Goal: Task Accomplishment & Management: Manage account settings

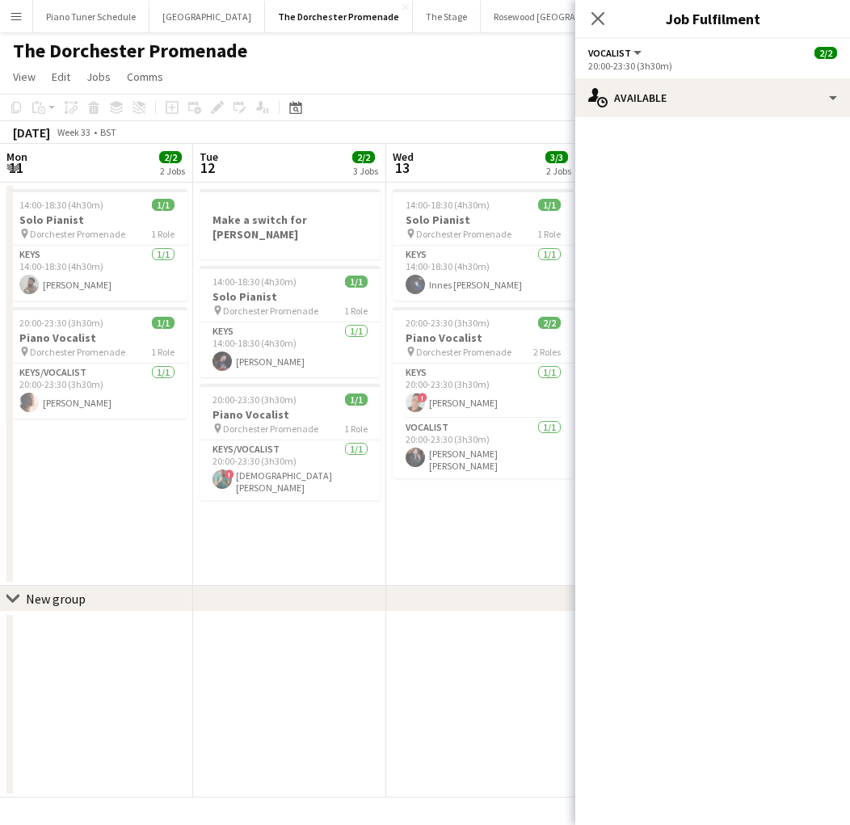
scroll to position [0, 386]
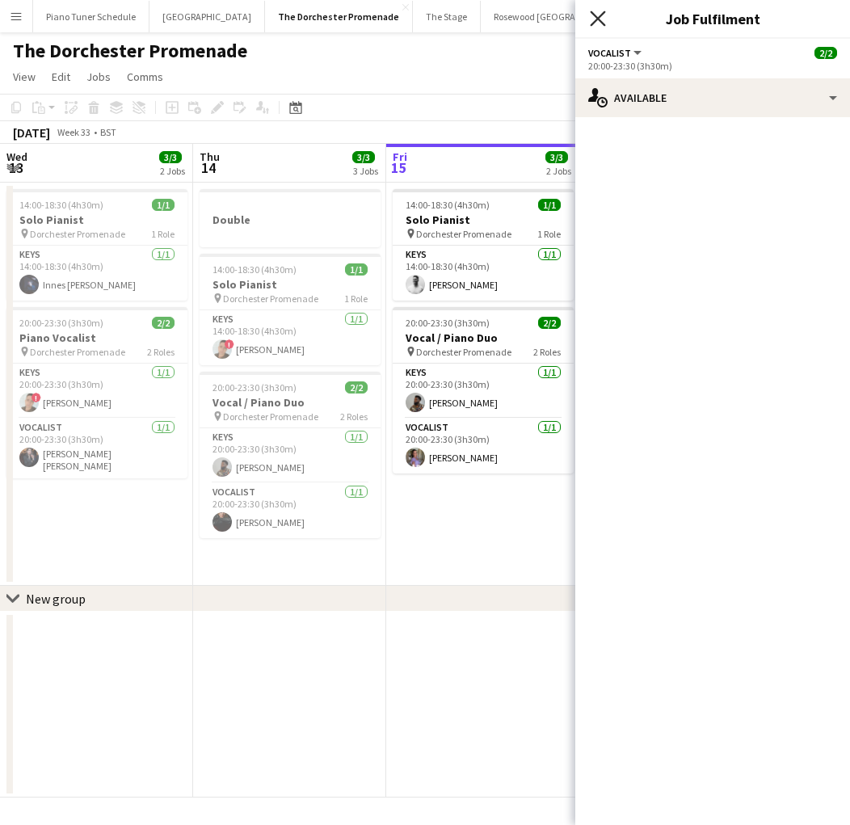
click at [600, 22] on icon "Close pop-in" at bounding box center [597, 18] width 15 height 15
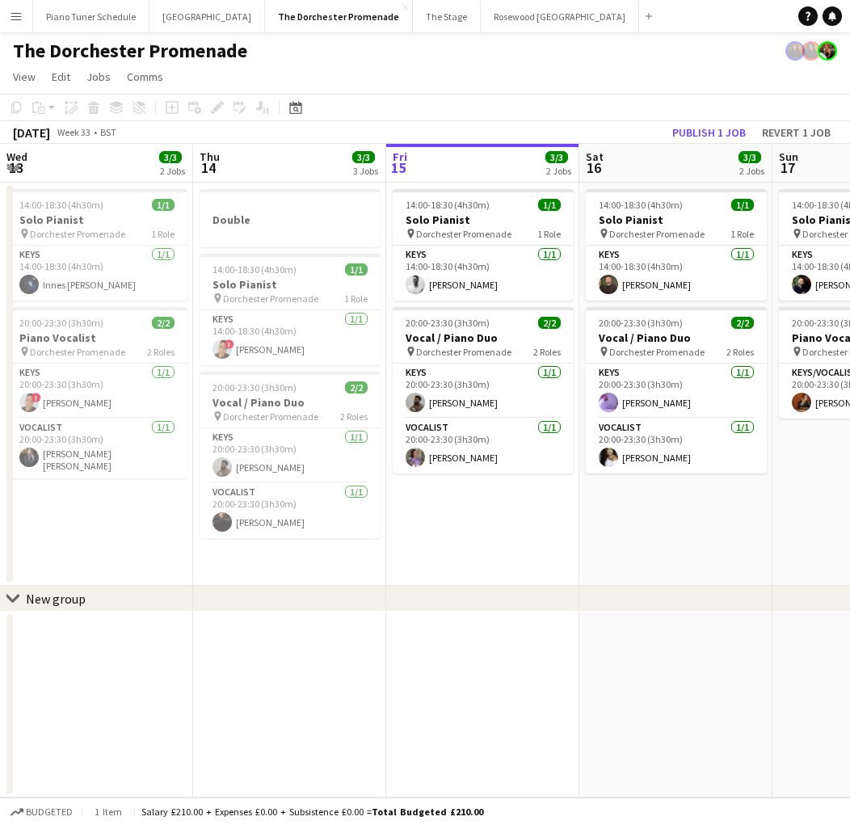
click at [19, 16] on app-icon "Menu" at bounding box center [16, 16] width 13 height 13
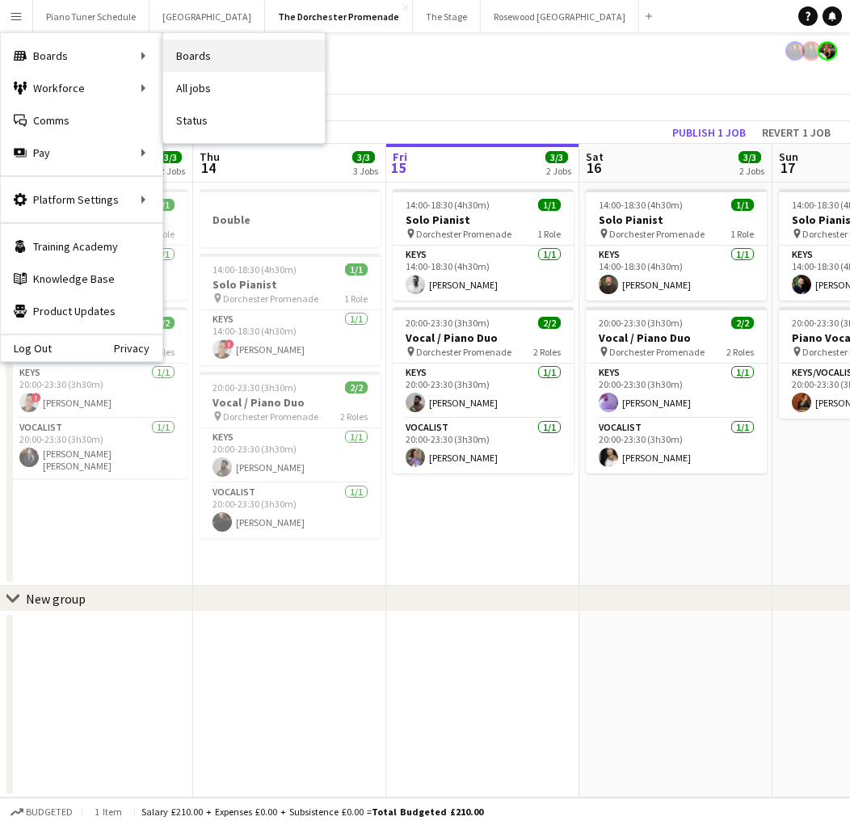
click at [201, 50] on link "Boards" at bounding box center [244, 56] width 162 height 32
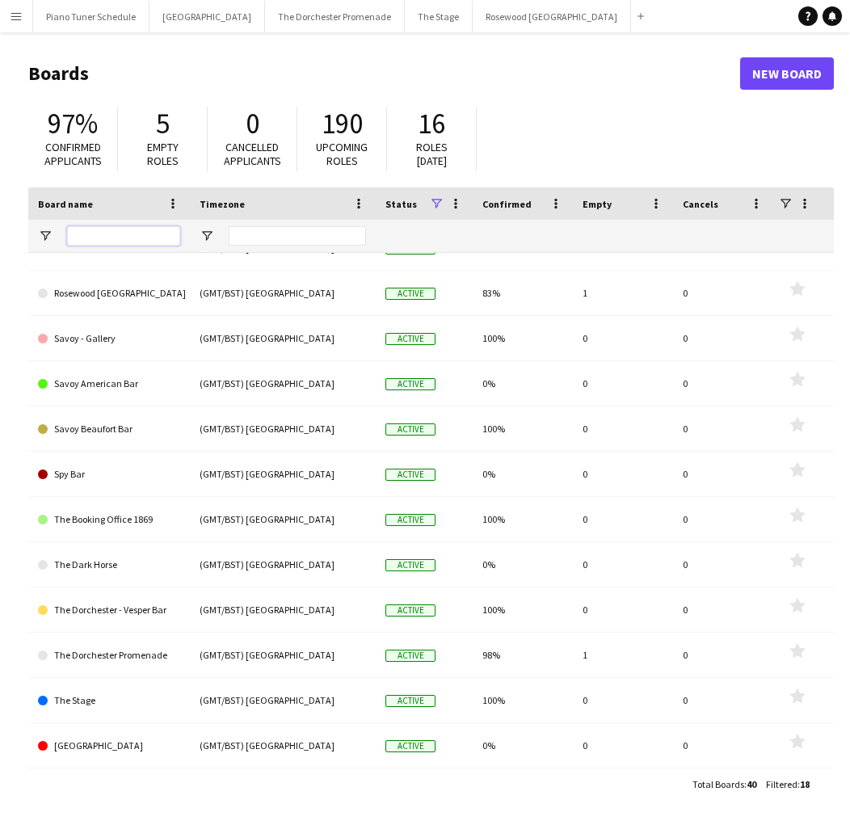
click at [154, 238] on input "Board name Filter Input" at bounding box center [123, 235] width 113 height 19
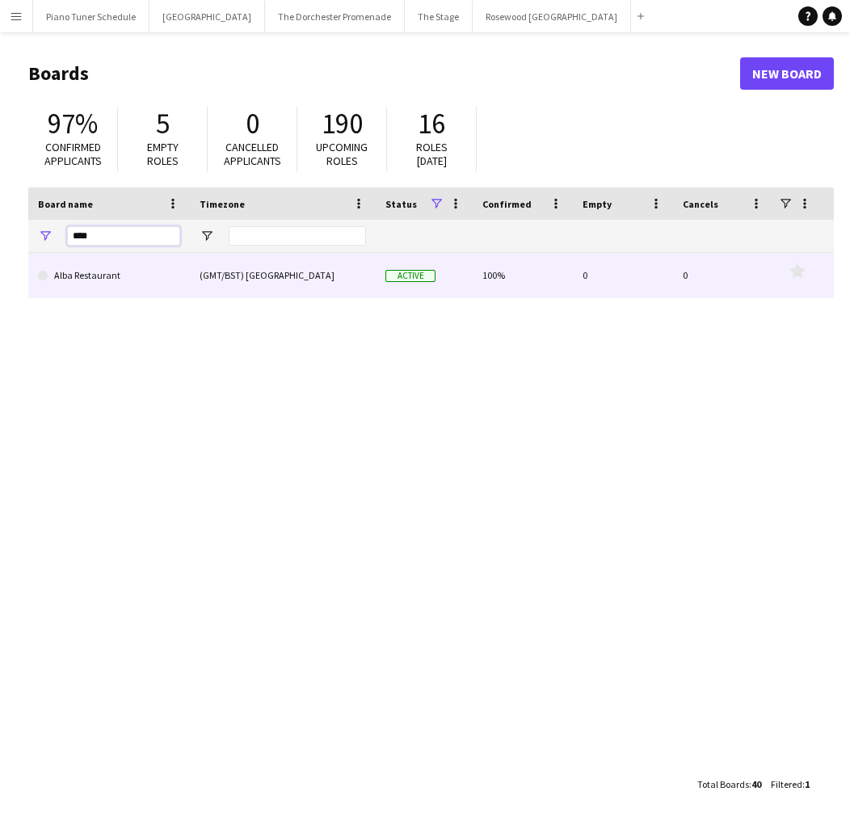
type input "****"
click at [123, 272] on link "Alba Restaurant" at bounding box center [109, 275] width 142 height 45
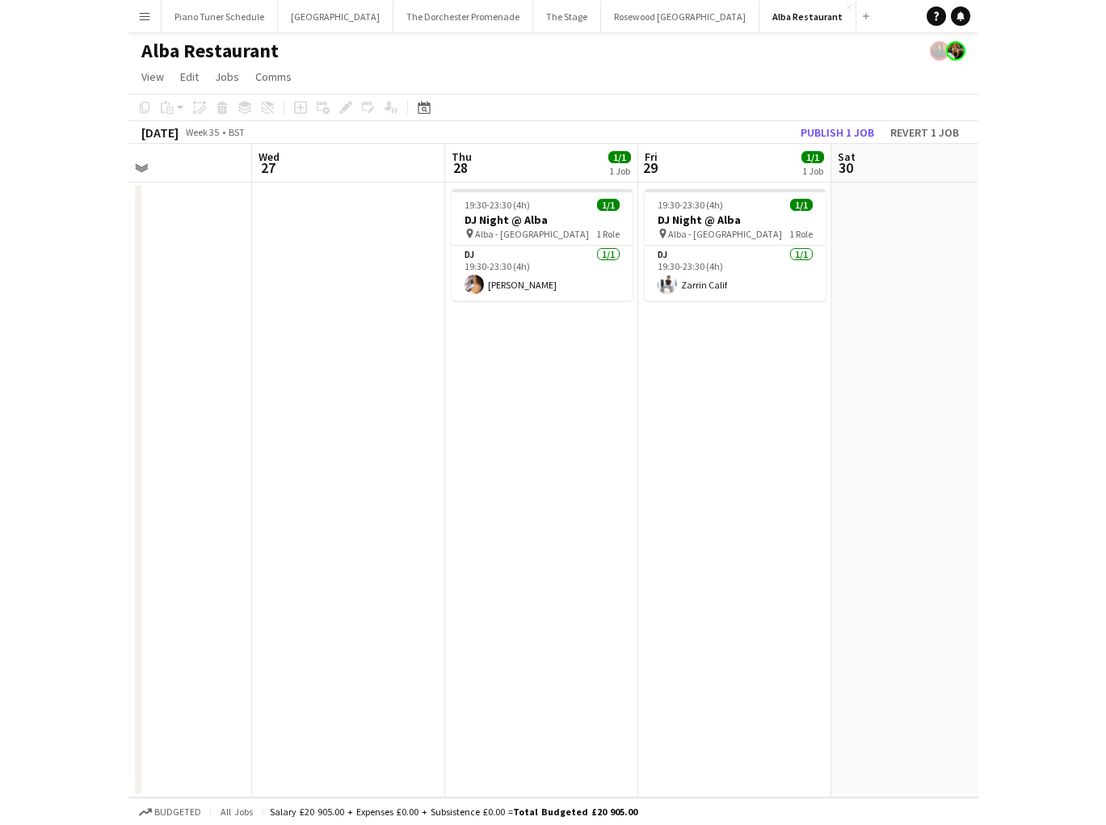
scroll to position [0, 373]
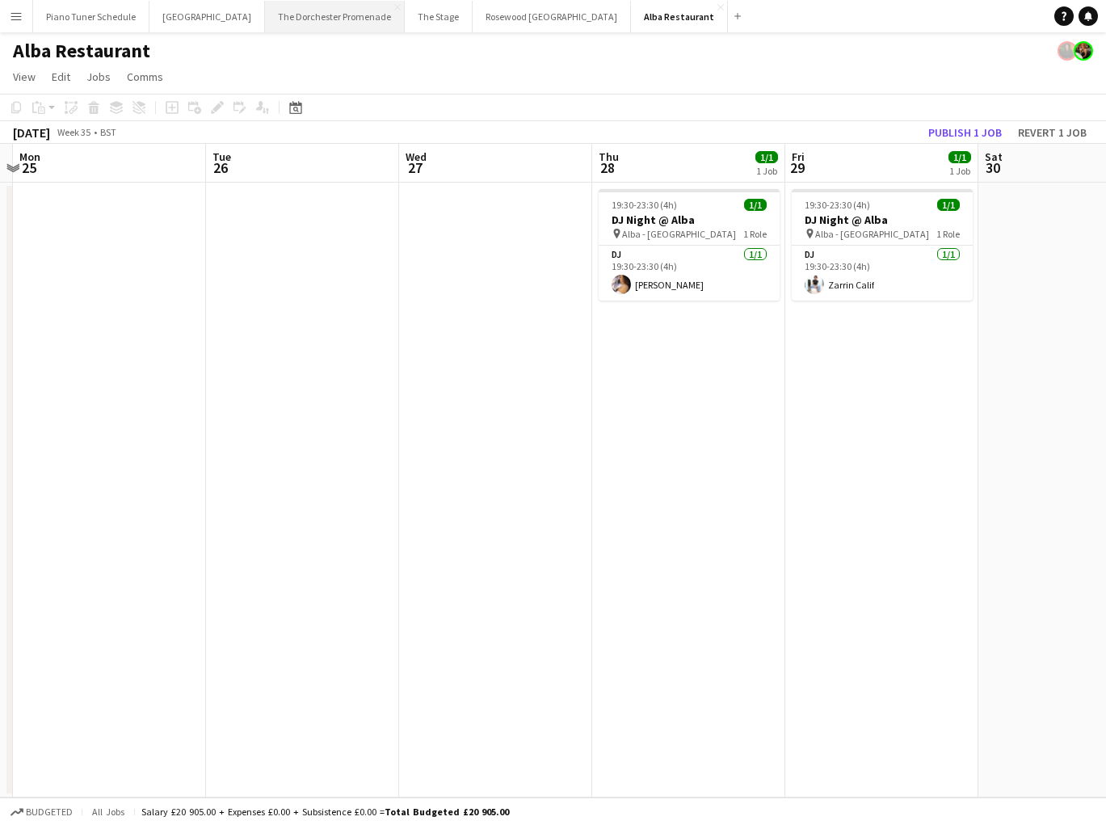
click at [295, 25] on button "The Dorchester Promenade Close" at bounding box center [335, 17] width 140 height 32
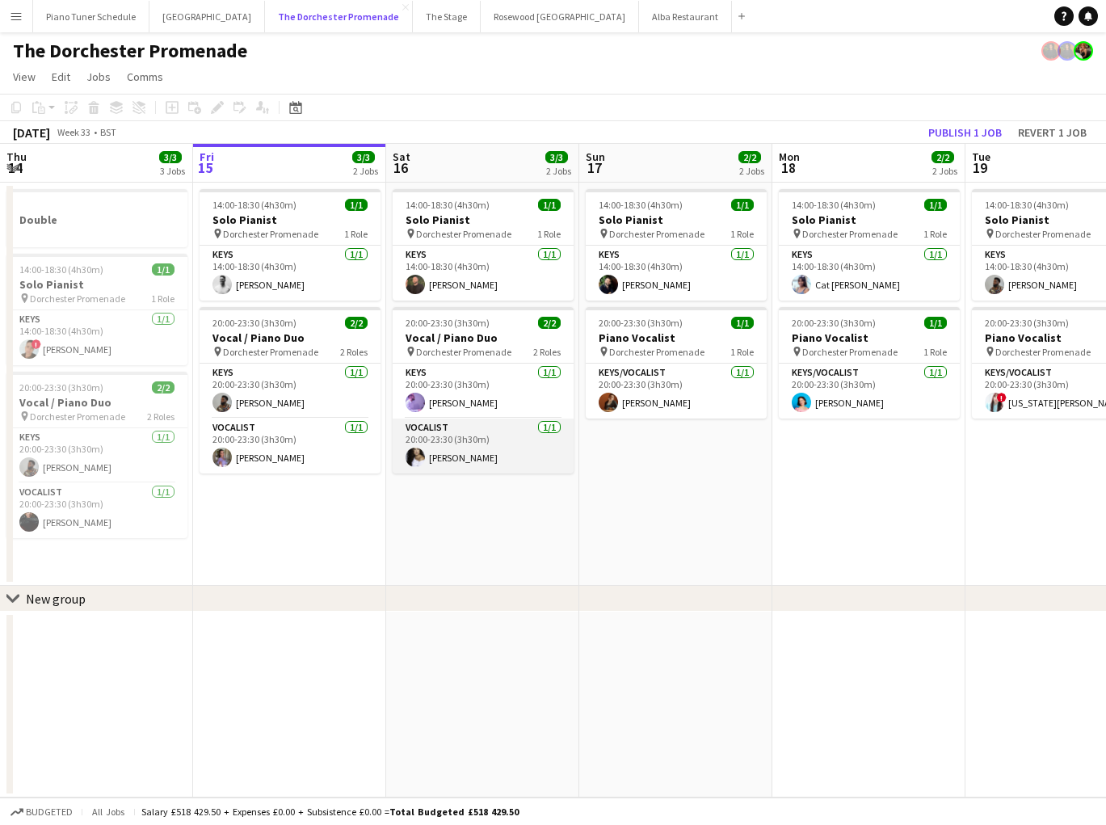
scroll to position [0, 391]
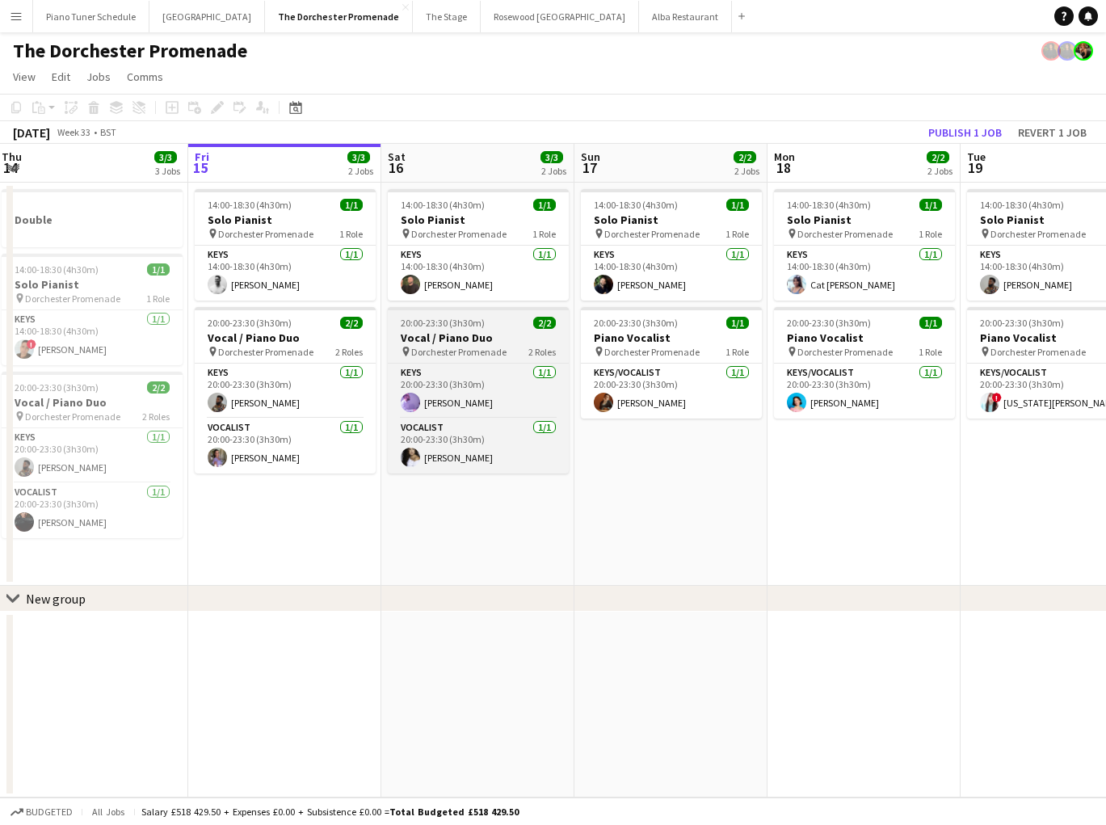
click at [443, 360] on app-job-card "20:00-23:30 (3h30m) 2/2 Vocal / Piano Duo pin Dorchester Promenade 2 Roles Keys…" at bounding box center [478, 390] width 181 height 166
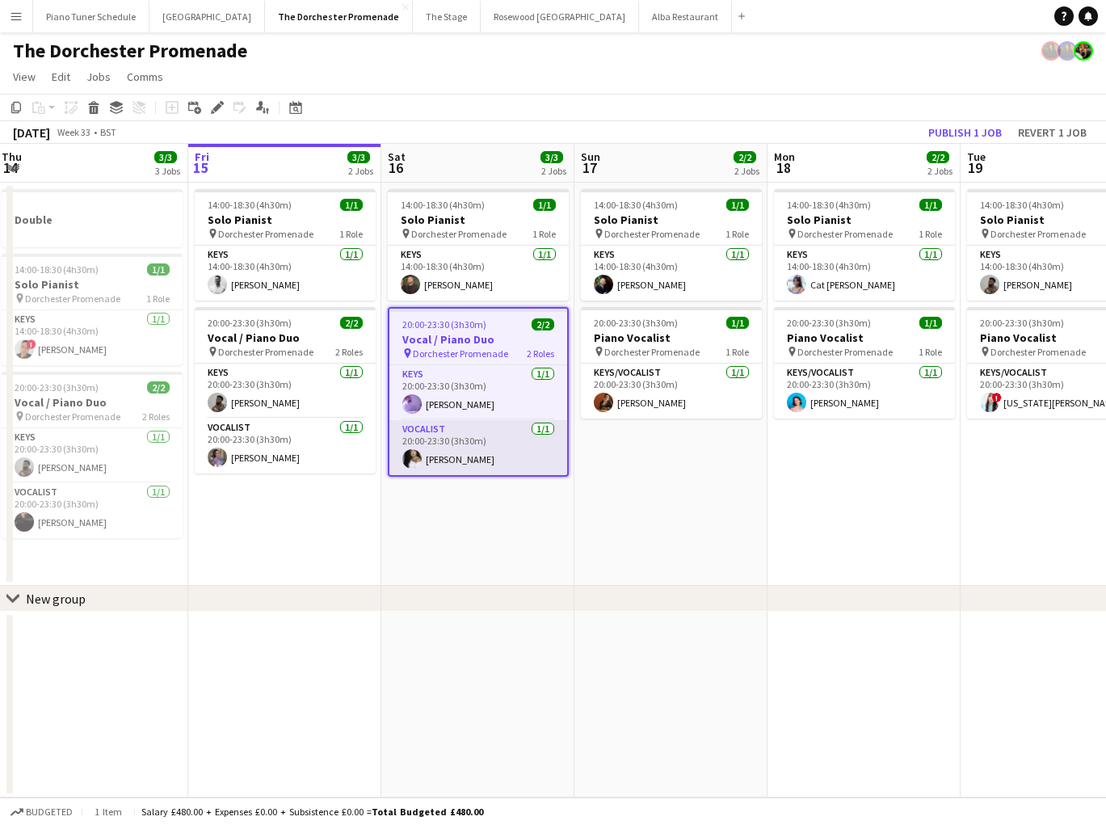
click at [457, 436] on app-card-role "Vocalist [DATE] 20:00-23:30 (3h30m) [PERSON_NAME]" at bounding box center [479, 447] width 178 height 55
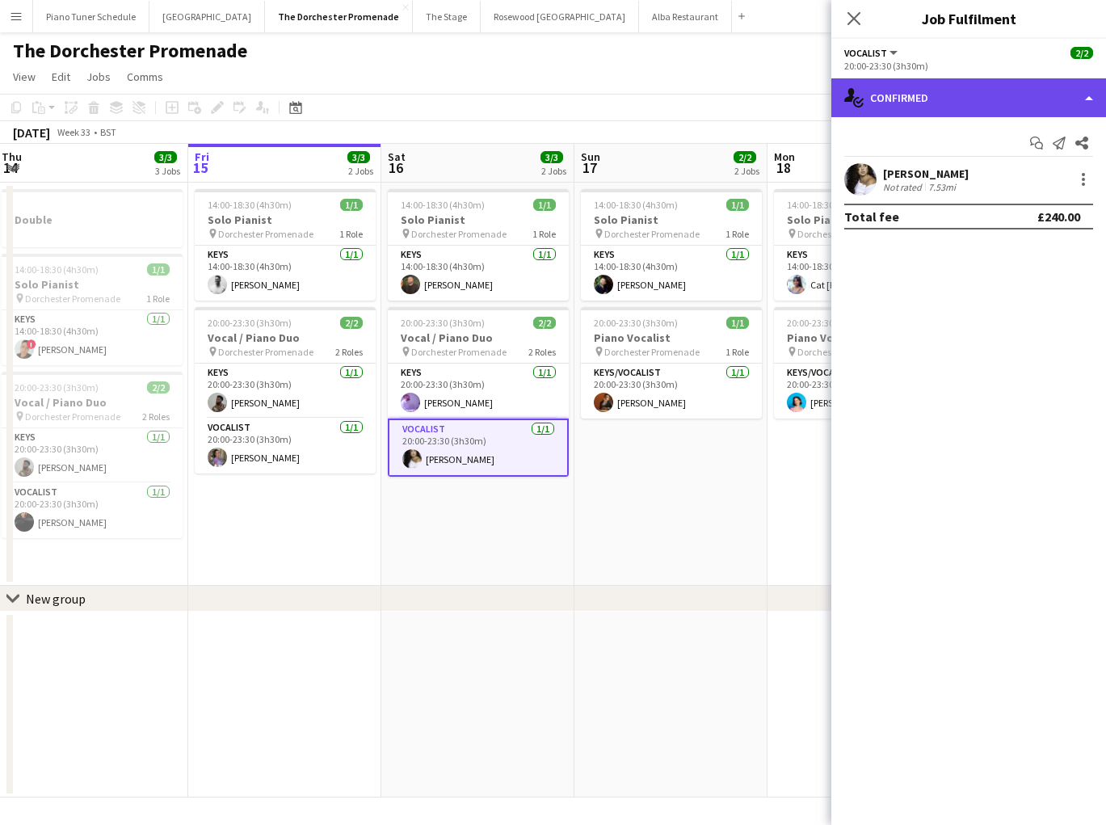
click at [849, 99] on div "single-neutral-actions-check-2 Confirmed" at bounding box center [969, 97] width 275 height 39
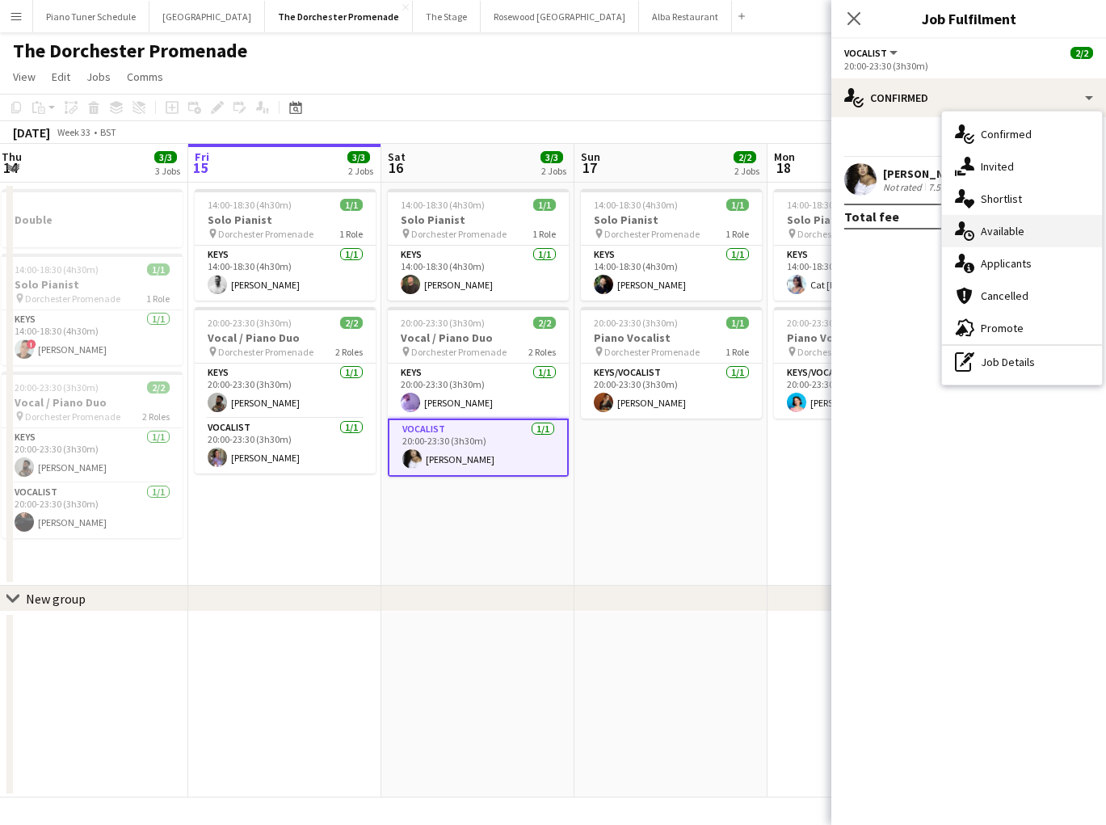
click at [849, 234] on div "single-neutral-actions-upload Available" at bounding box center [1022, 231] width 160 height 32
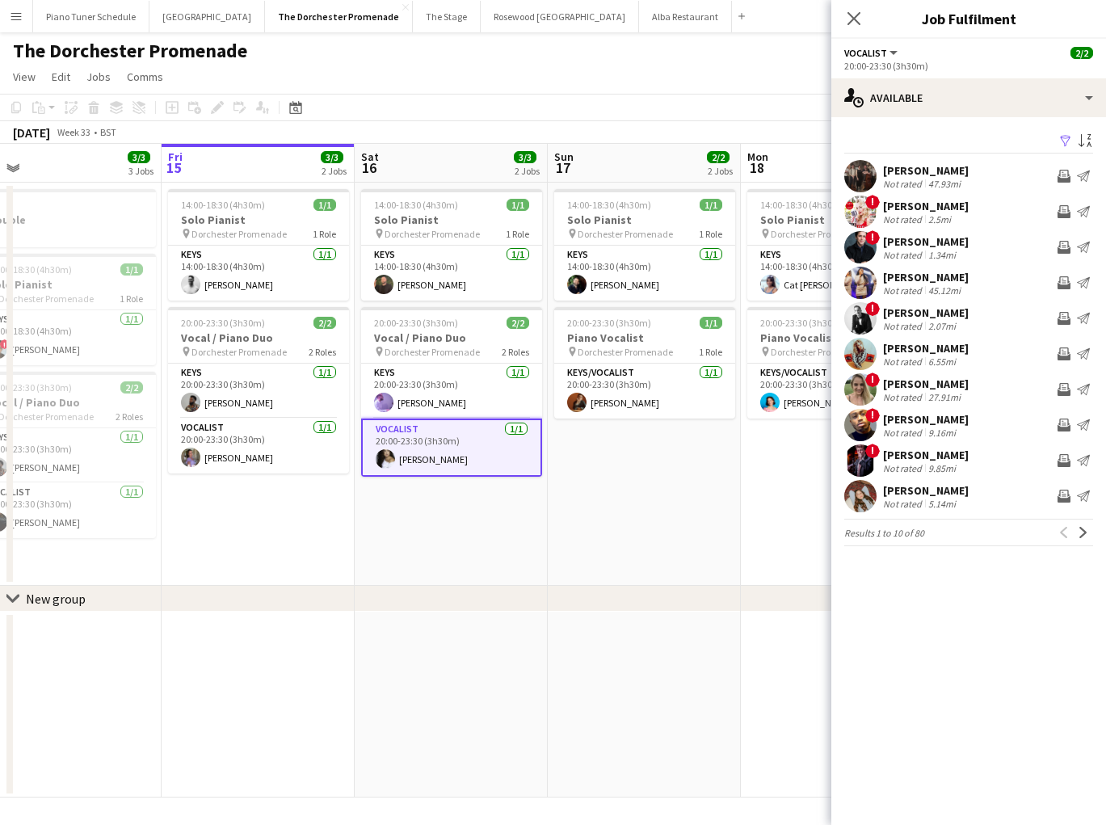
scroll to position [0, 417]
click at [849, 537] on app-icon "Next" at bounding box center [1083, 532] width 11 height 11
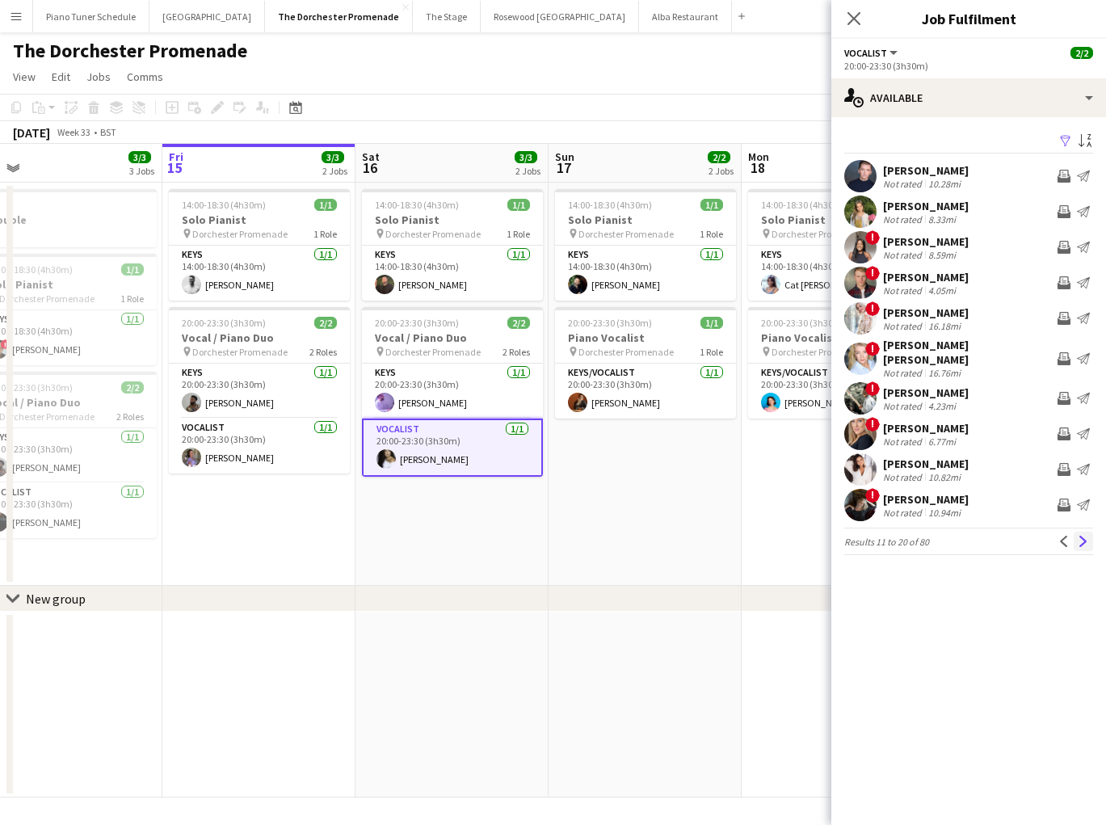
click at [849, 536] on app-icon "Next" at bounding box center [1083, 541] width 11 height 11
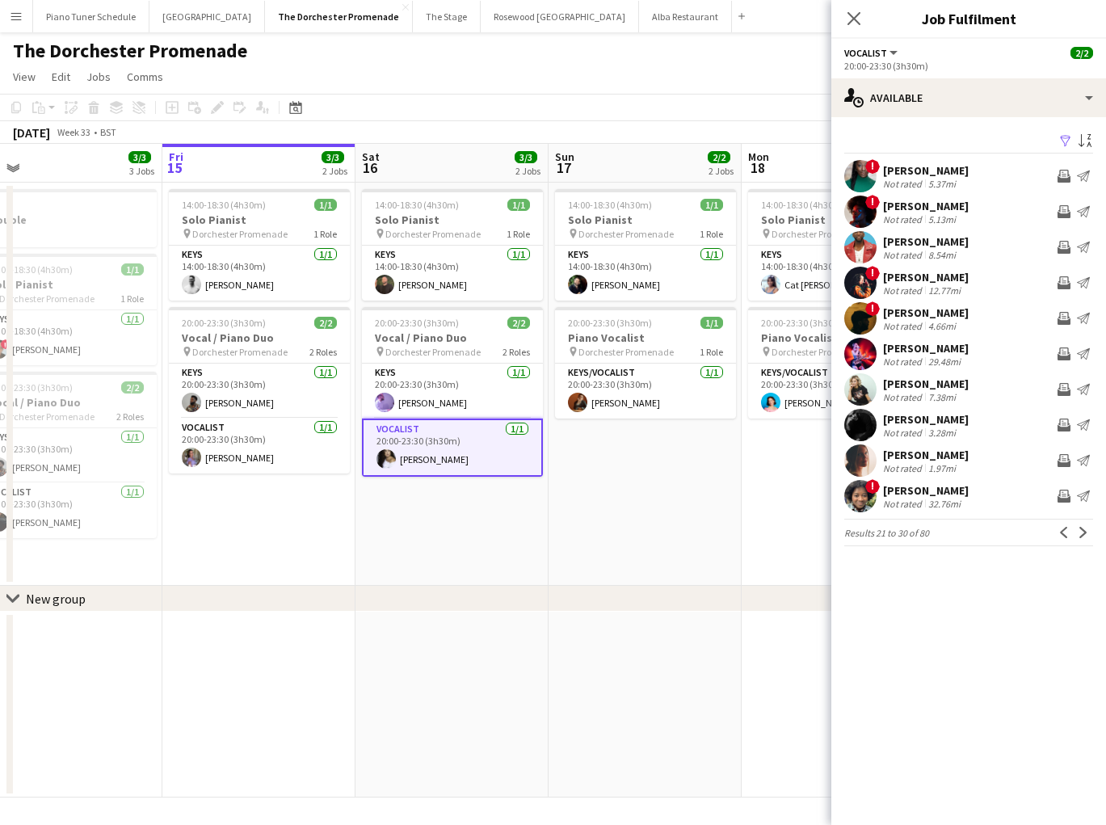
click at [849, 528] on app-icon "Next" at bounding box center [1083, 532] width 11 height 11
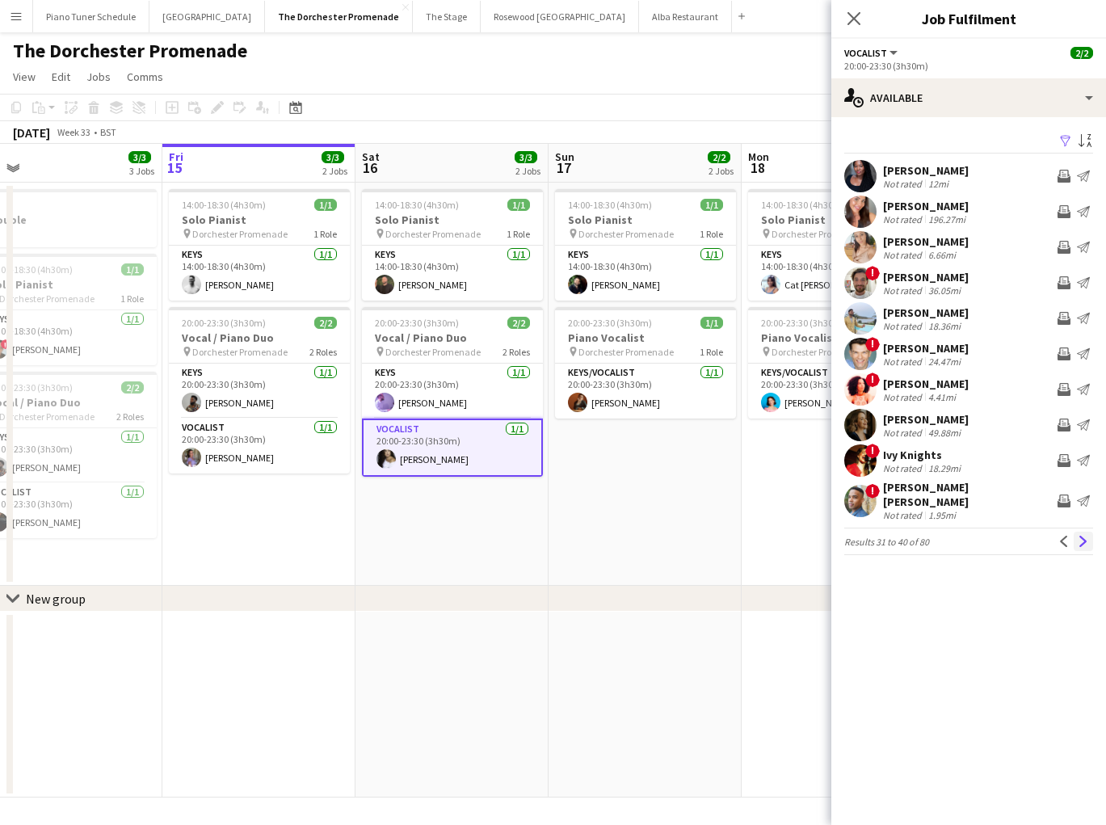
click at [849, 536] on app-icon "Next" at bounding box center [1083, 541] width 11 height 11
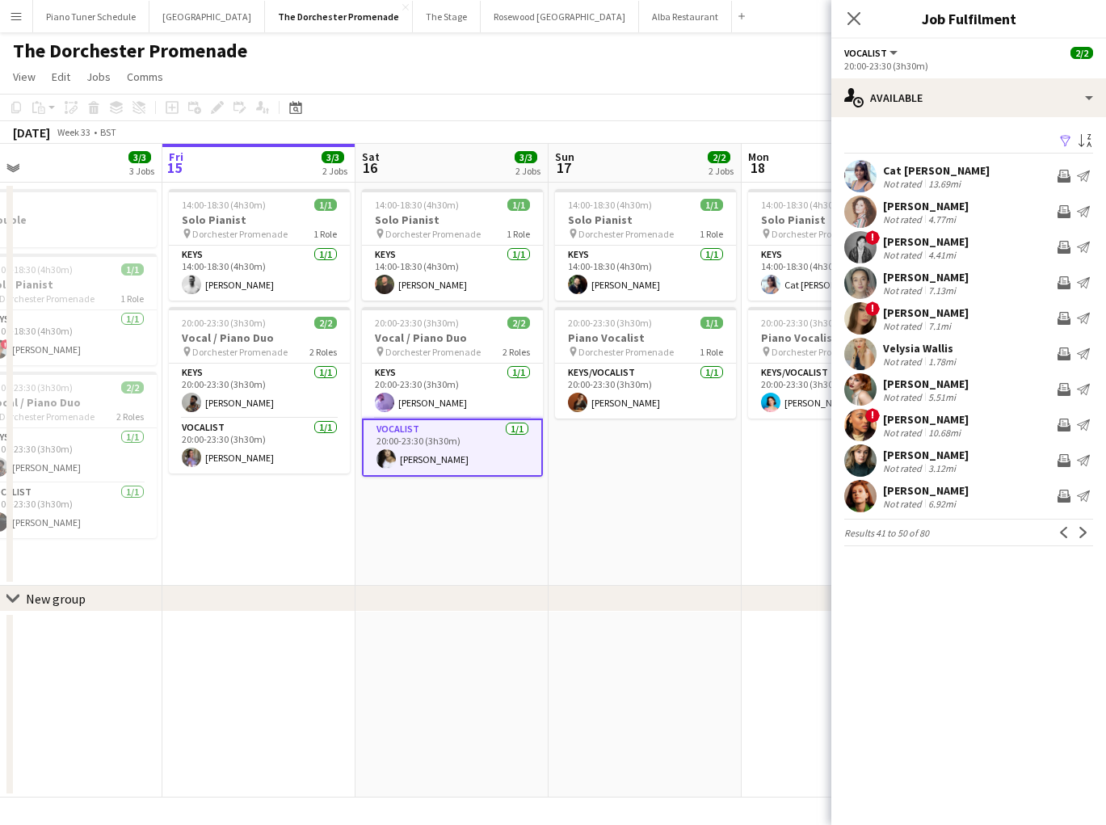
click at [849, 528] on app-icon "Next" at bounding box center [1083, 532] width 11 height 11
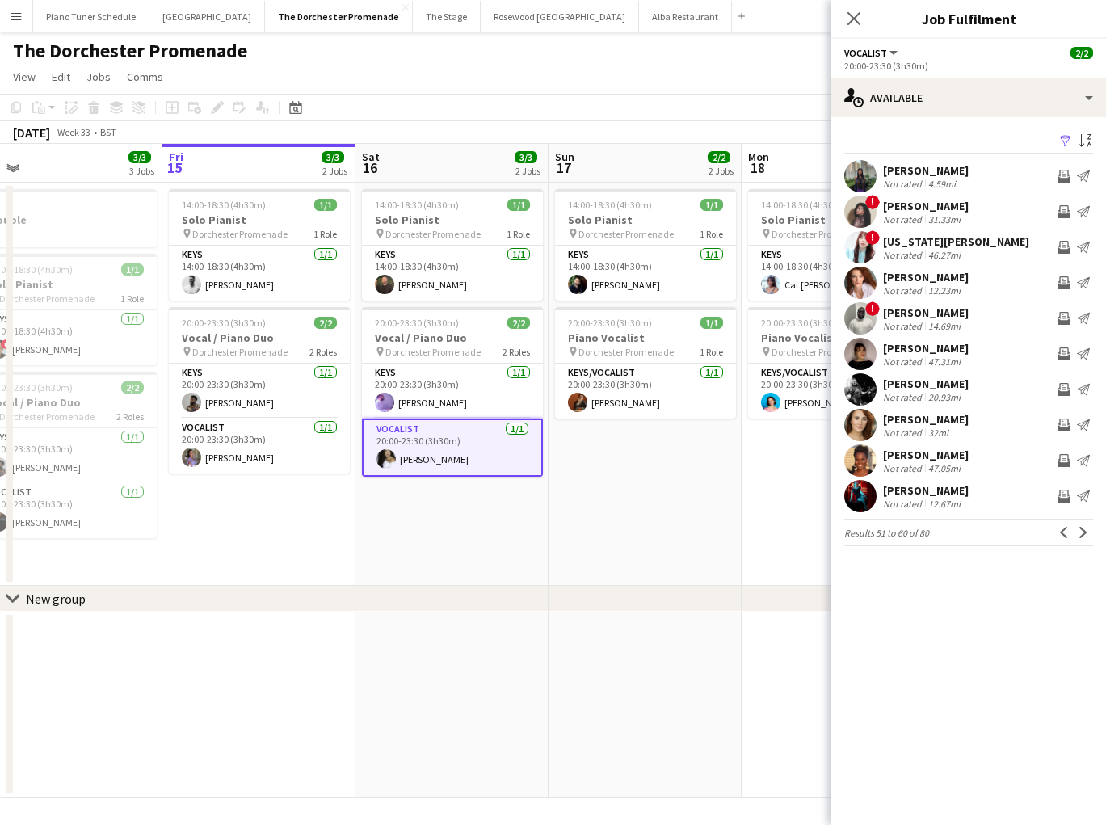
click at [849, 528] on app-icon "Next" at bounding box center [1083, 532] width 11 height 11
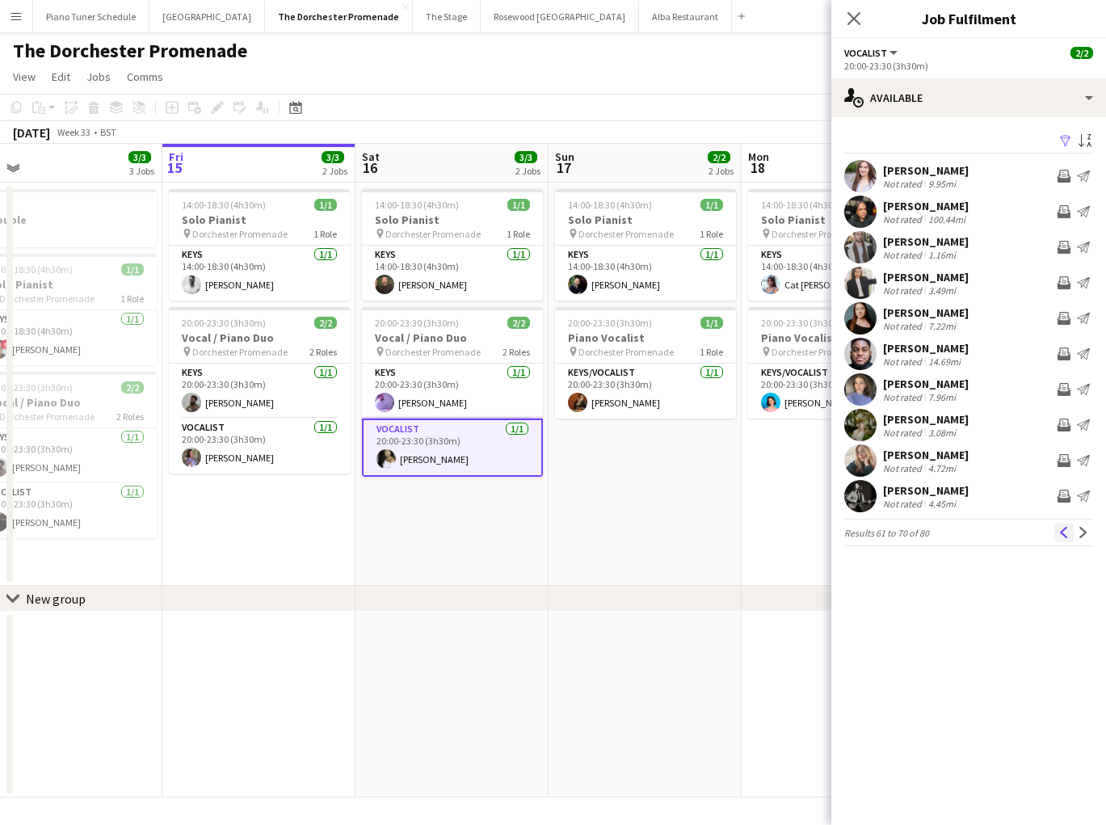
click at [849, 528] on app-icon "Previous" at bounding box center [1064, 532] width 11 height 11
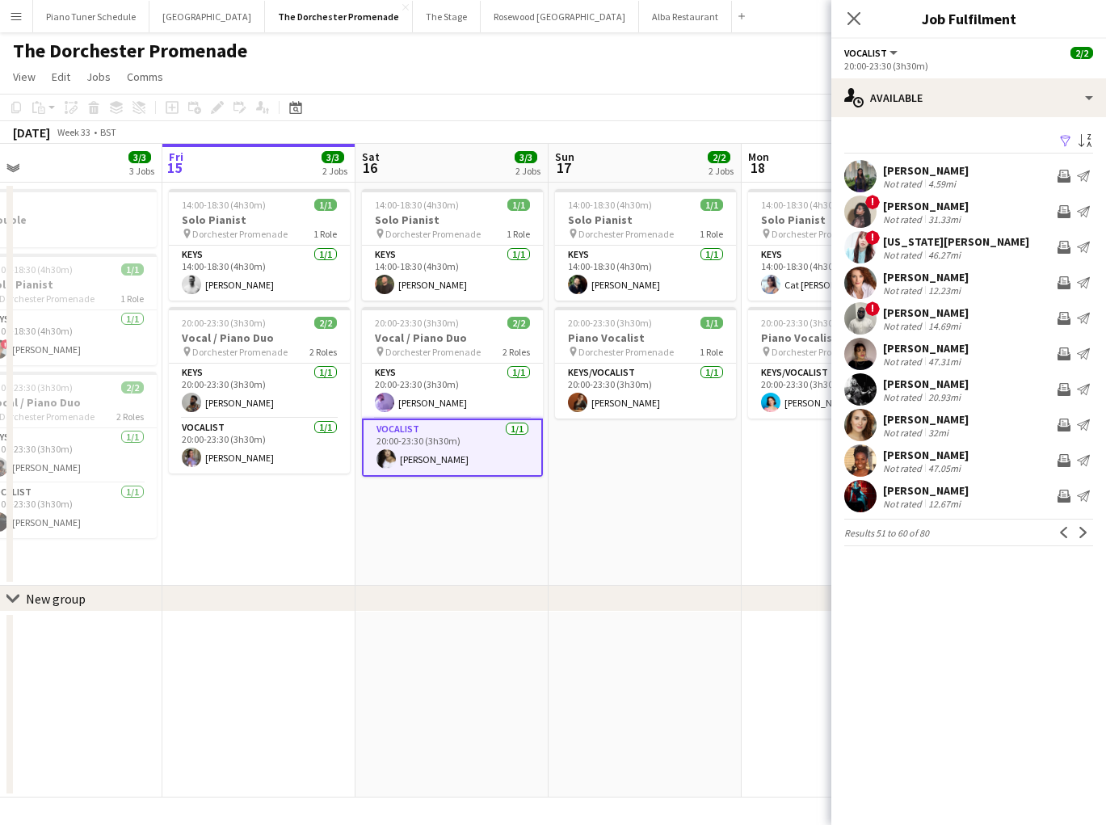
click at [849, 498] on div "[PERSON_NAME] Not rated 12.67mi Invite crew Send notification" at bounding box center [969, 496] width 275 height 32
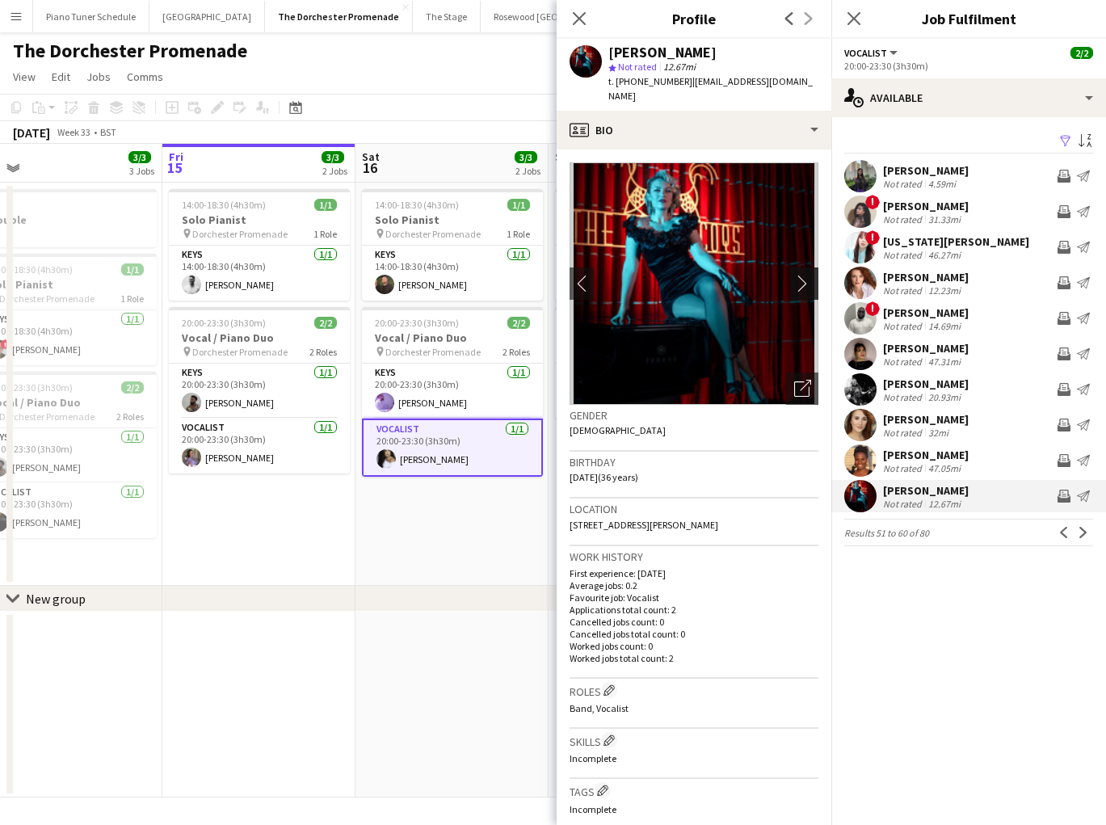
click at [803, 275] on app-icon "chevron-right" at bounding box center [806, 283] width 25 height 17
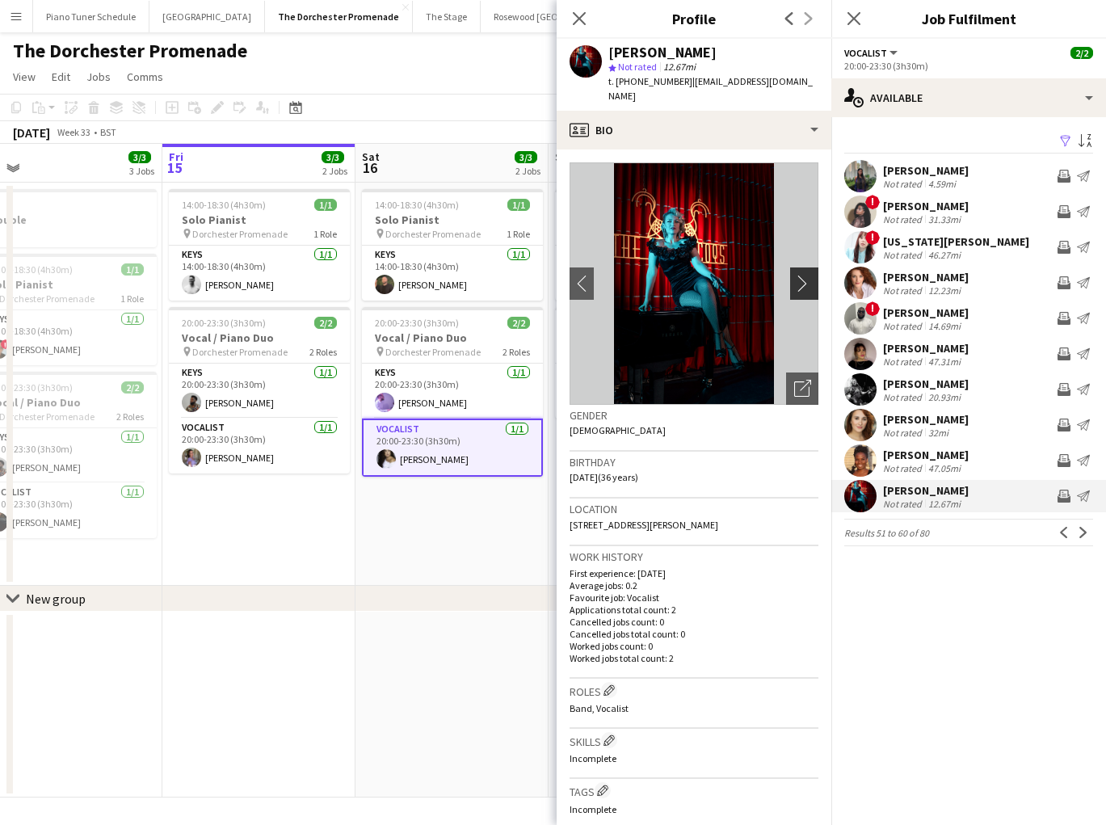
click at [803, 275] on app-icon "chevron-right" at bounding box center [806, 283] width 25 height 17
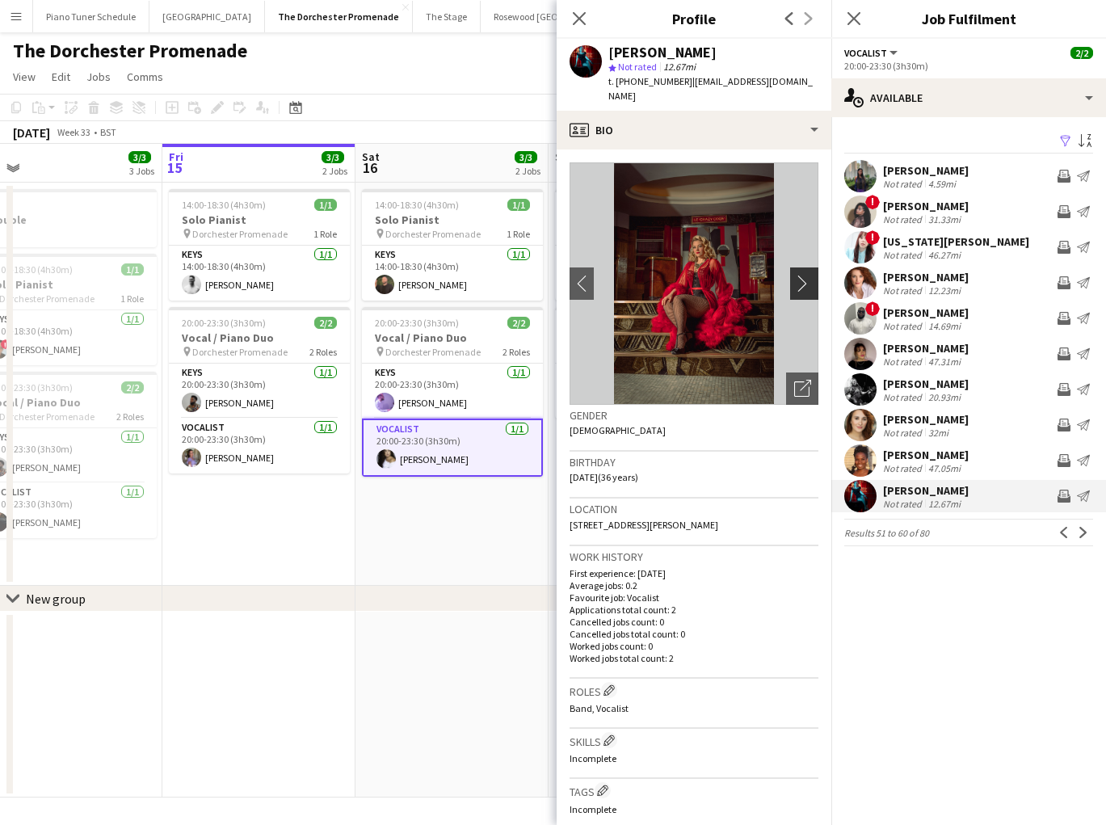
click at [803, 275] on app-icon "chevron-right" at bounding box center [806, 283] width 25 height 17
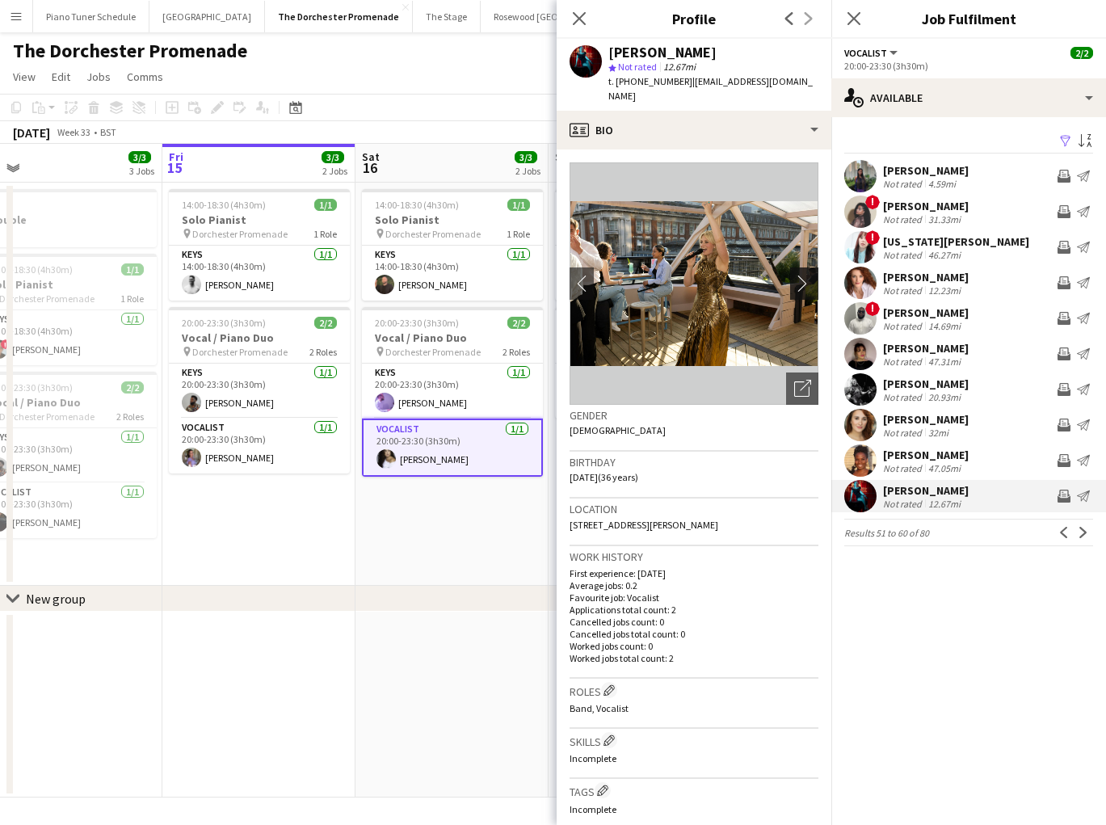
click at [803, 275] on app-icon "chevron-right" at bounding box center [806, 283] width 25 height 17
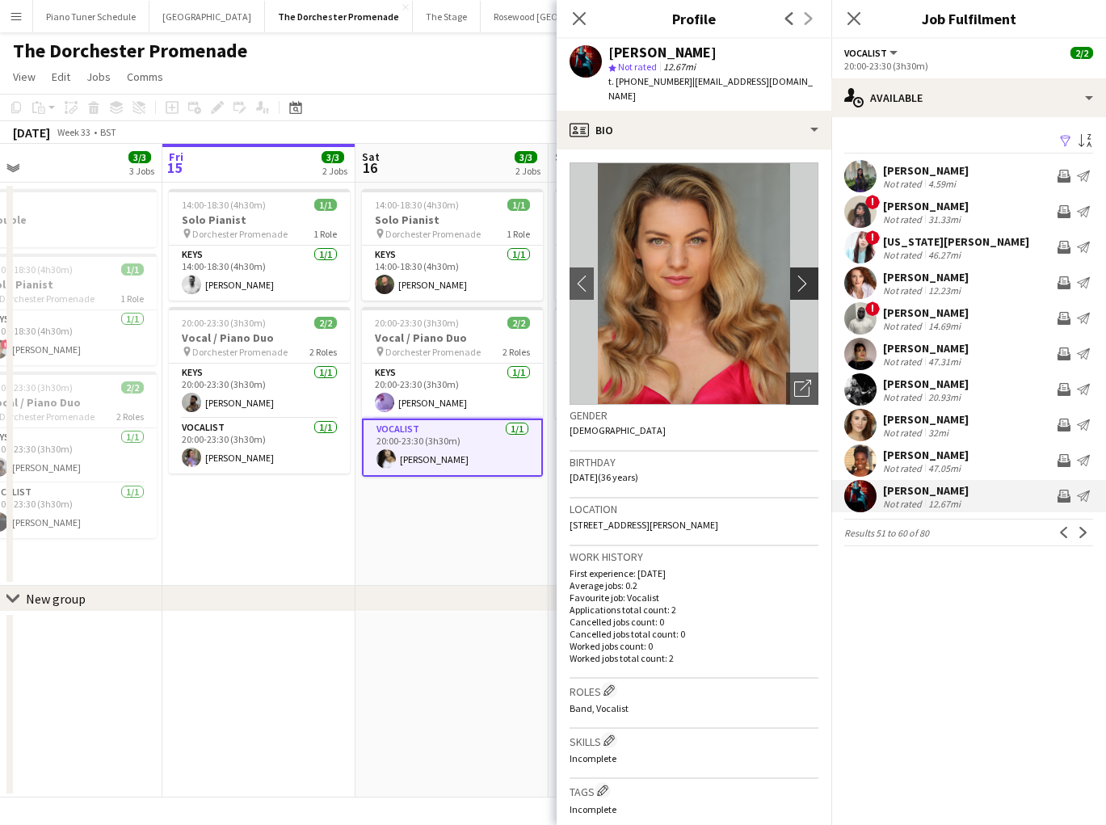
click at [803, 275] on app-icon "chevron-right" at bounding box center [806, 283] width 25 height 17
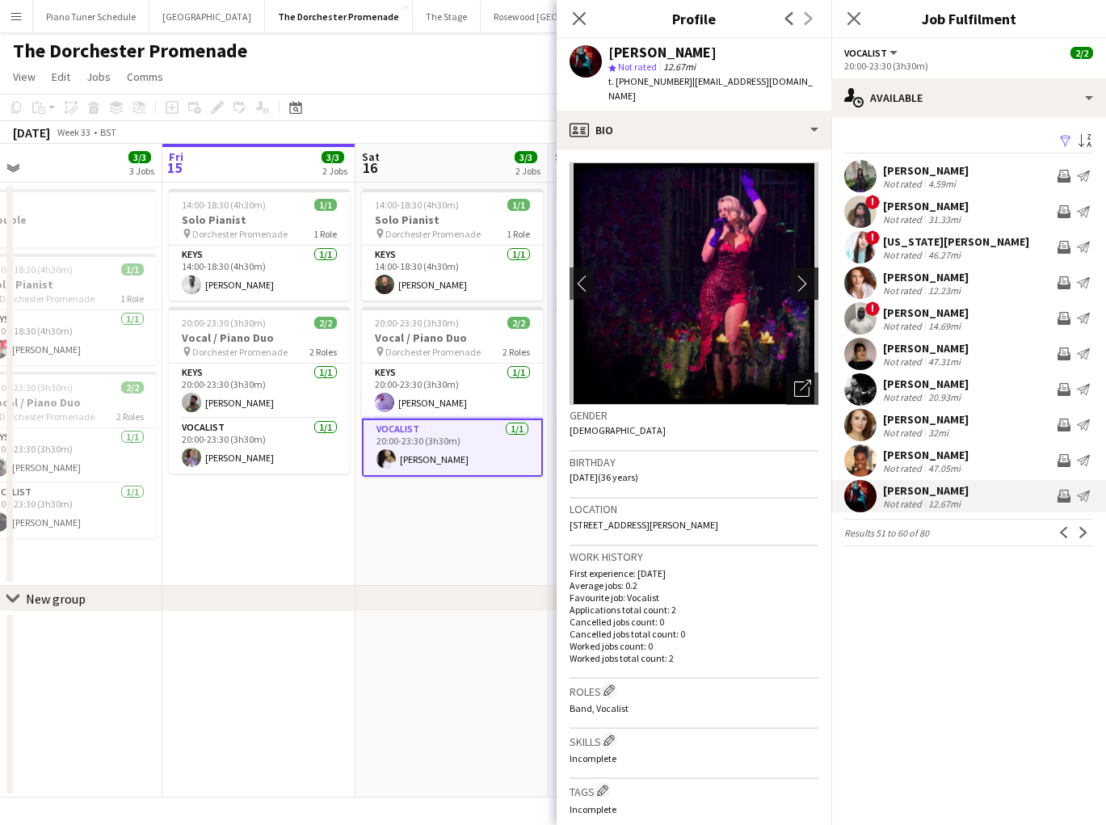
click at [803, 275] on app-icon "chevron-right" at bounding box center [806, 283] width 25 height 17
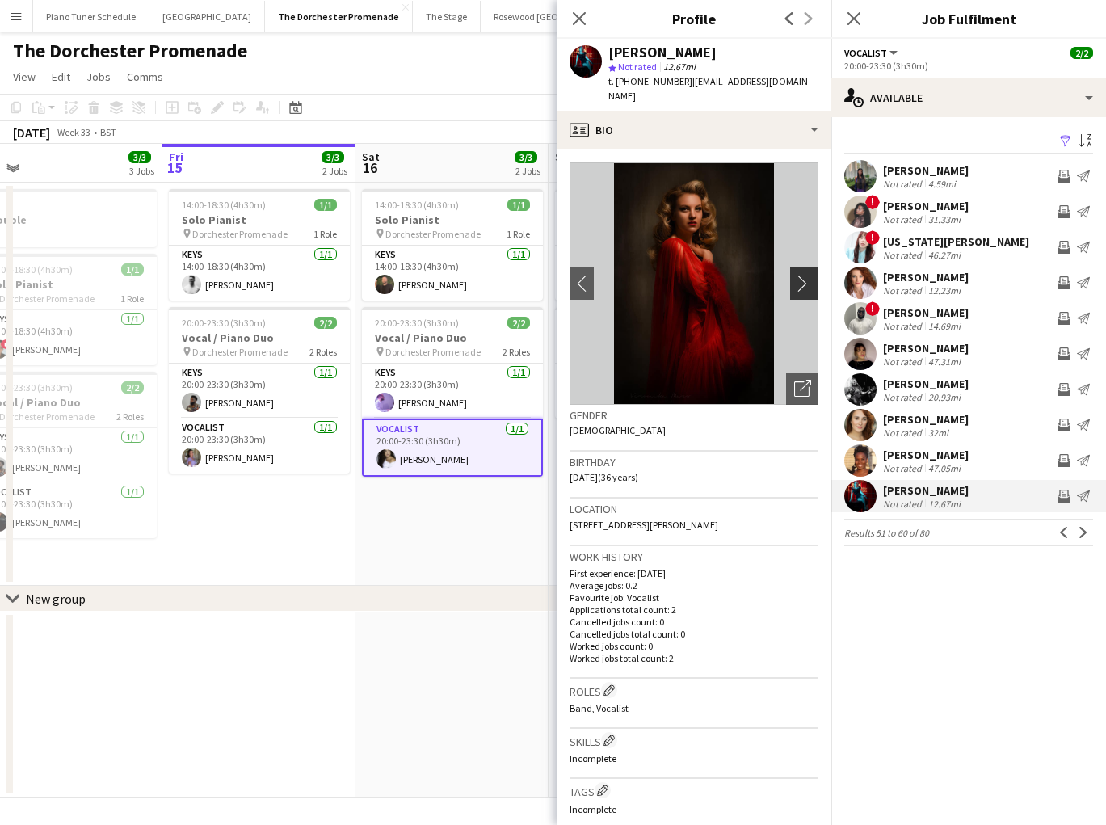
click at [803, 275] on app-icon "chevron-right" at bounding box center [806, 283] width 25 height 17
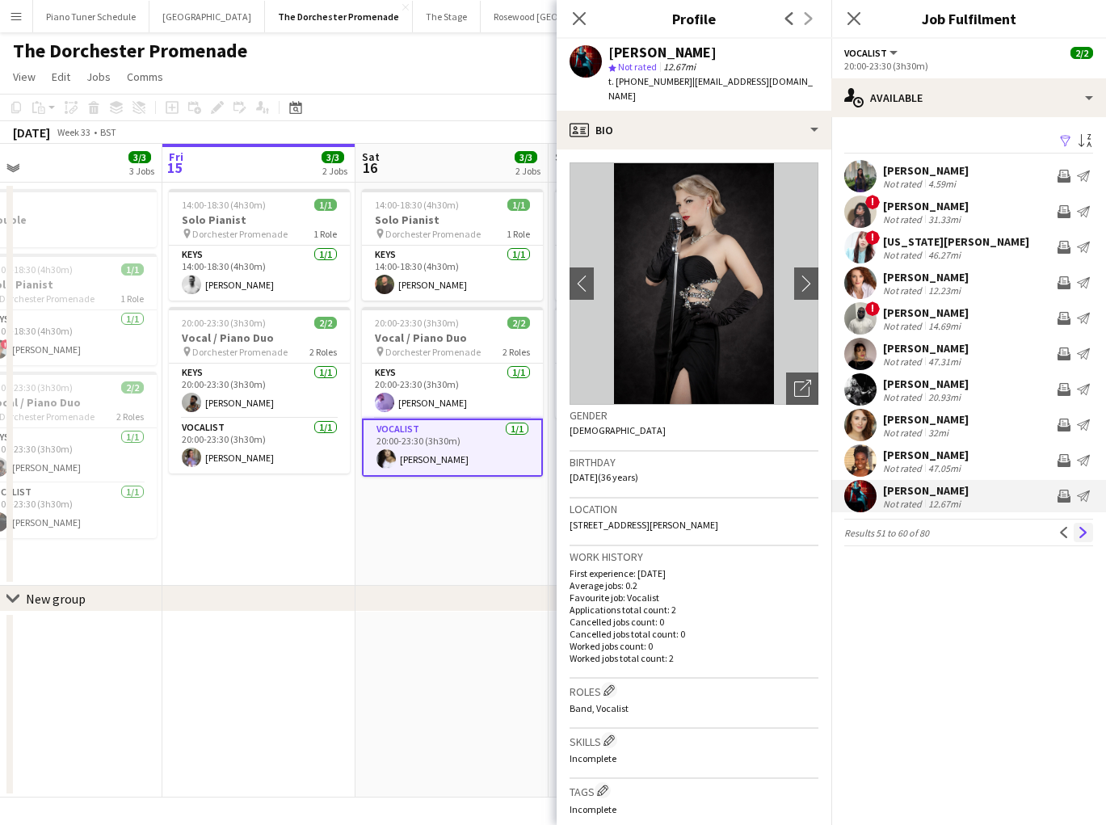
click at [849, 526] on button "Next" at bounding box center [1083, 532] width 19 height 19
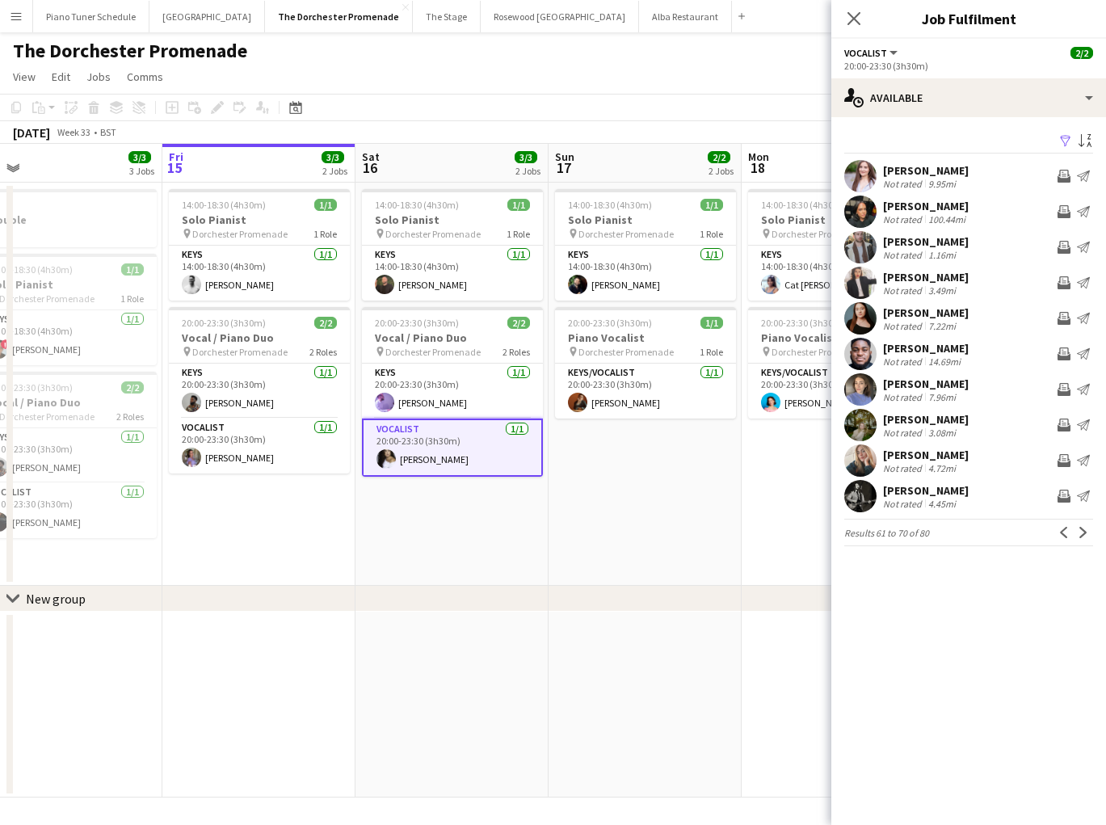
click at [849, 526] on button "Next" at bounding box center [1083, 532] width 19 height 19
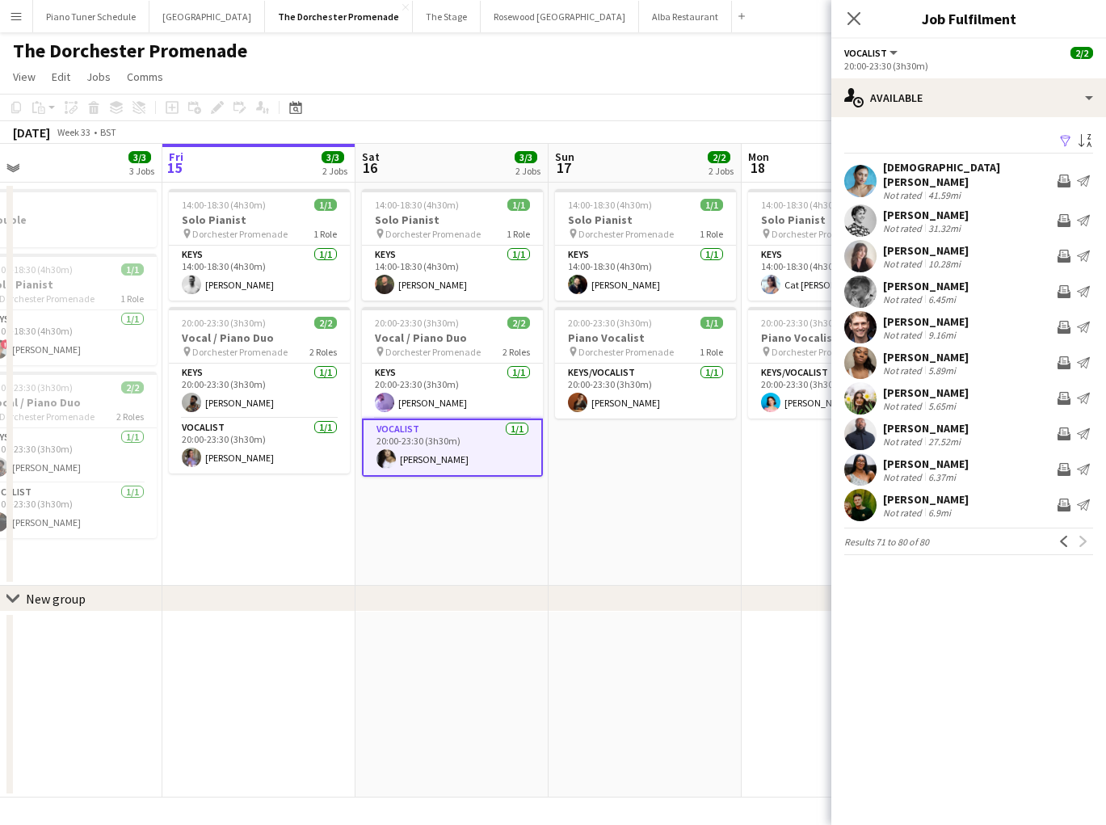
click at [849, 532] on div "Previous Next" at bounding box center [1074, 541] width 39 height 19
click at [849, 613] on mat-expansion-panel "users Available Filter Sort asc [PERSON_NAME] Not rated 41.59mi Invite crew Sen…" at bounding box center [969, 471] width 275 height 708
